Goal: Transaction & Acquisition: Book appointment/travel/reservation

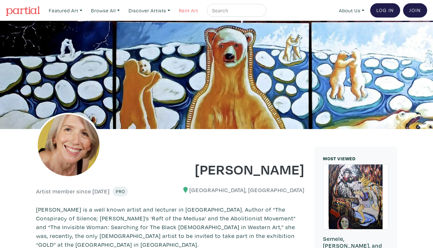
click at [181, 9] on link "Rent Art" at bounding box center [188, 10] width 25 height 13
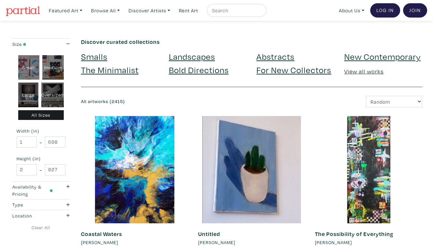
click at [50, 85] on div "Oversized" at bounding box center [52, 95] width 22 height 25
type input "48"
type input "400"
type input "48"
type input "121"
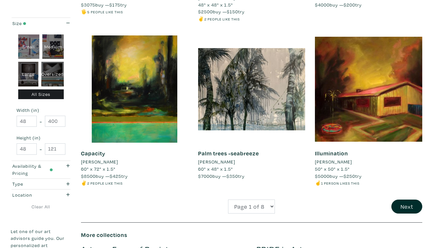
scroll to position [1259, 0]
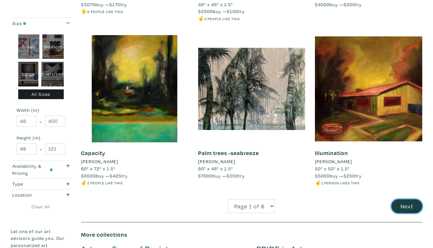
click at [410, 199] on button "Next" at bounding box center [406, 206] width 31 height 14
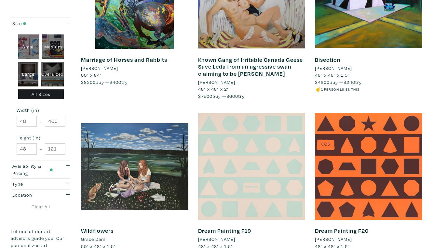
scroll to position [1182, 0]
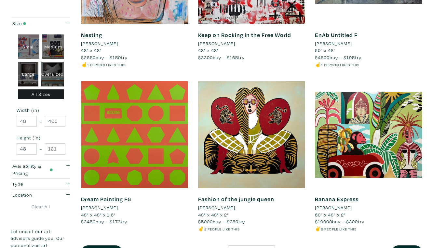
scroll to position [1186, 0]
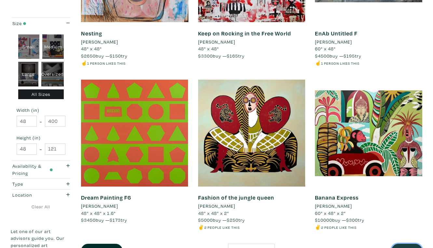
click at [403, 244] on button "Next" at bounding box center [406, 251] width 31 height 14
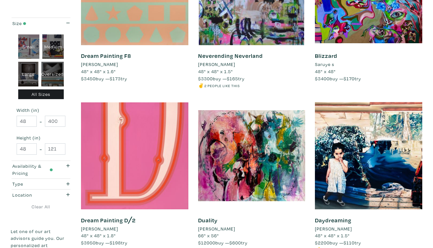
scroll to position [1172, 0]
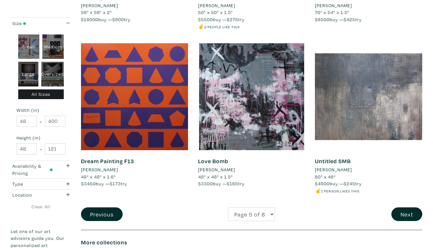
scroll to position [1224, 0]
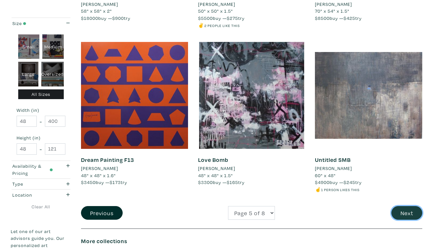
click at [409, 206] on button "Next" at bounding box center [406, 213] width 31 height 14
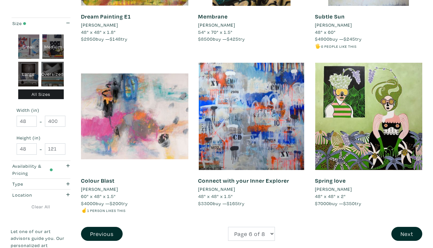
scroll to position [1196, 0]
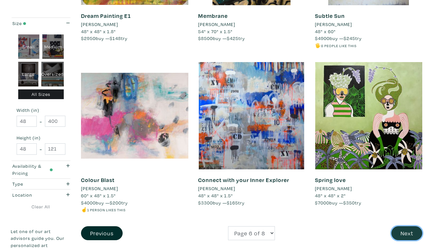
click at [409, 226] on button "Next" at bounding box center [406, 233] width 31 height 14
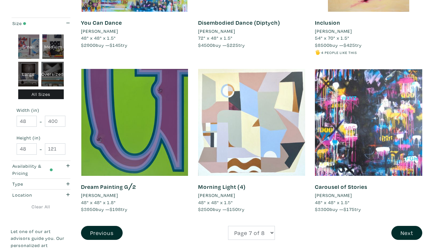
scroll to position [1198, 0]
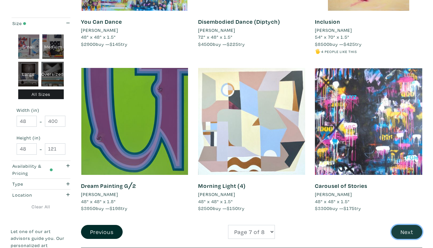
click at [410, 225] on button "Next" at bounding box center [406, 232] width 31 height 14
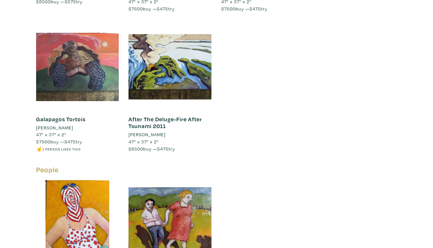
scroll to position [10601, 0]
